Goal: Share content

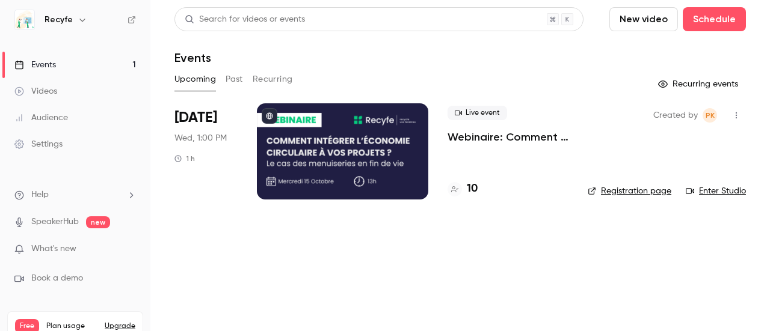
click at [369, 146] on div at bounding box center [342, 151] width 171 height 96
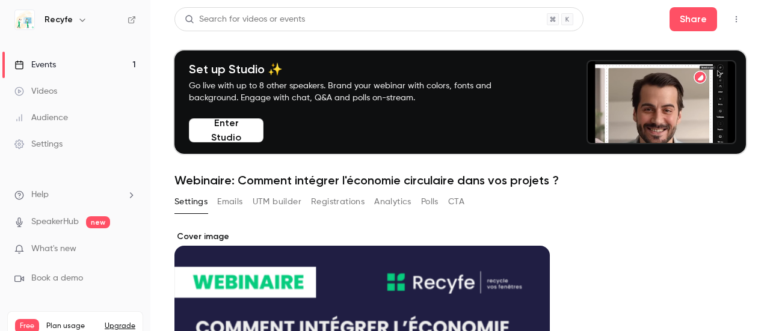
click at [337, 199] on button "Registrations" at bounding box center [338, 201] width 54 height 19
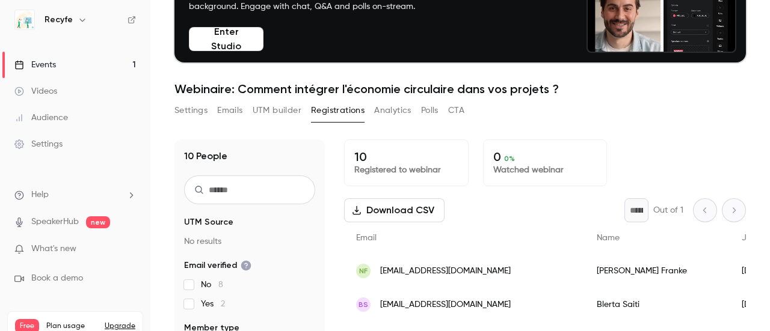
scroll to position [118, 0]
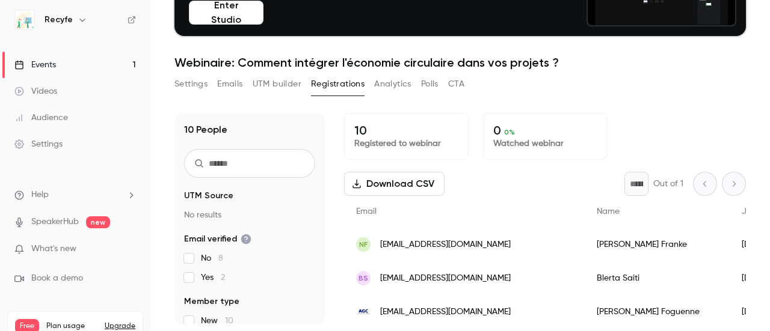
click at [204, 83] on button "Settings" at bounding box center [190, 84] width 33 height 19
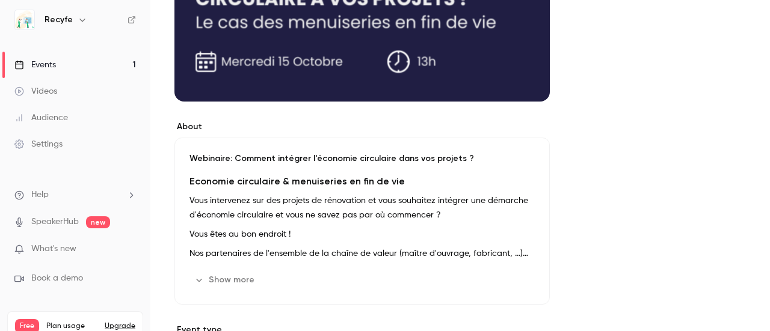
scroll to position [359, 0]
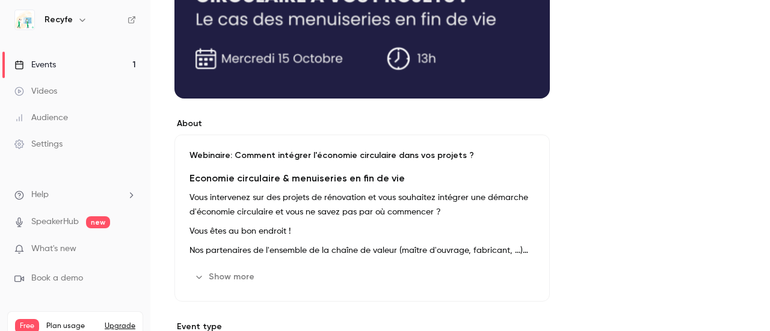
click at [365, 217] on p "Vous intervenez sur des projets de rénovation et vous souhaitez intégrer une dé…" at bounding box center [361, 205] width 345 height 29
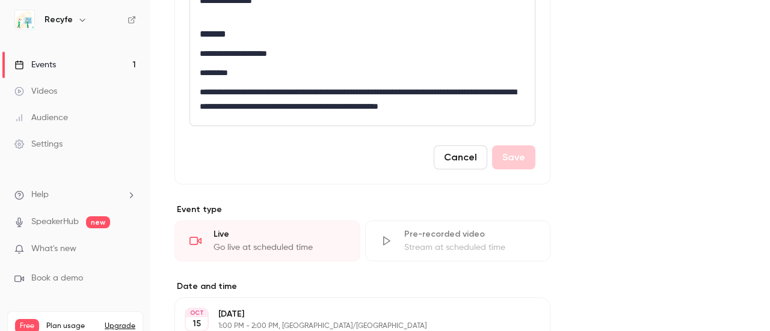
click at [470, 165] on button "Cancel" at bounding box center [461, 158] width 54 height 24
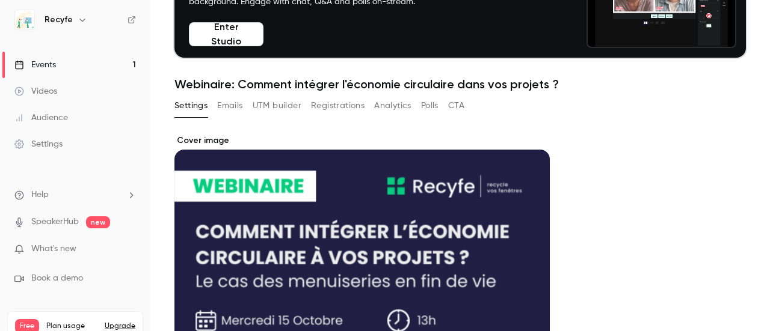
scroll to position [0, 0]
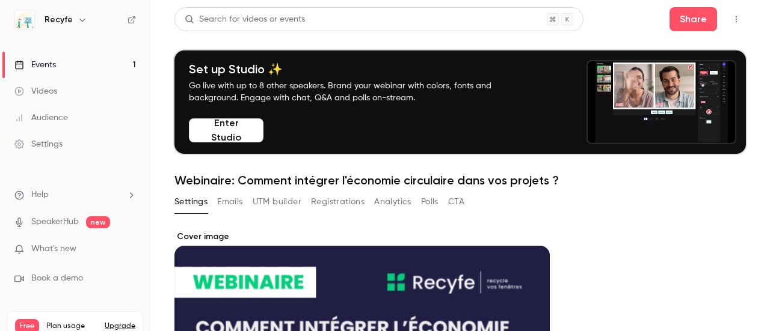
click at [324, 202] on button "Registrations" at bounding box center [338, 201] width 54 height 19
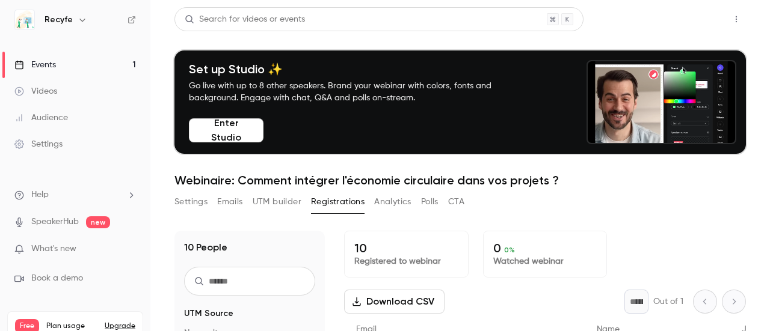
click at [670, 20] on button "Share" at bounding box center [694, 19] width 48 height 24
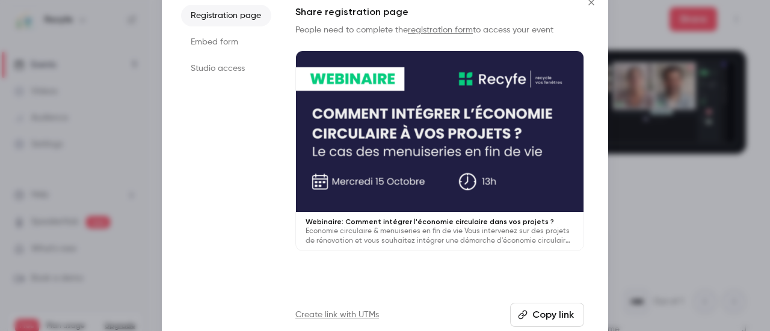
click at [532, 310] on button "Copy link" at bounding box center [547, 315] width 74 height 24
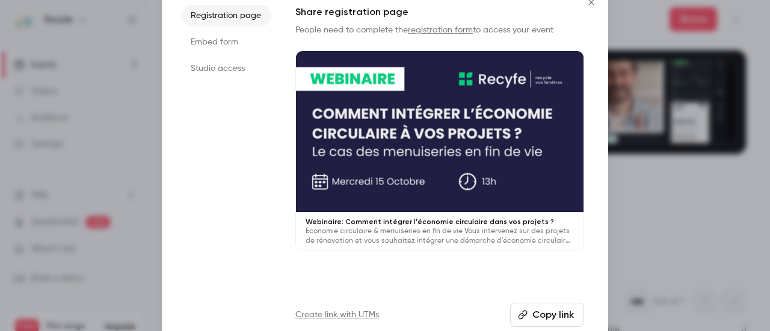
click at [586, 5] on icon "Close" at bounding box center [591, 3] width 14 height 10
